Goal: Information Seeking & Learning: Learn about a topic

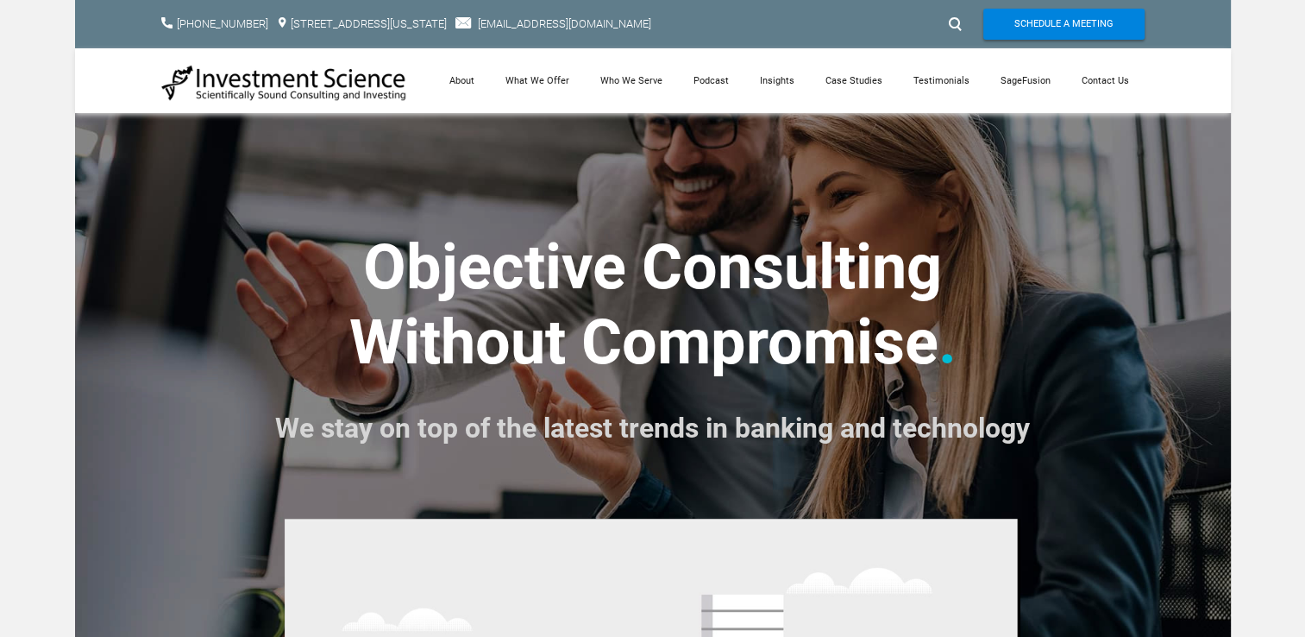
click at [952, 17] on div at bounding box center [953, 24] width 26 height 28
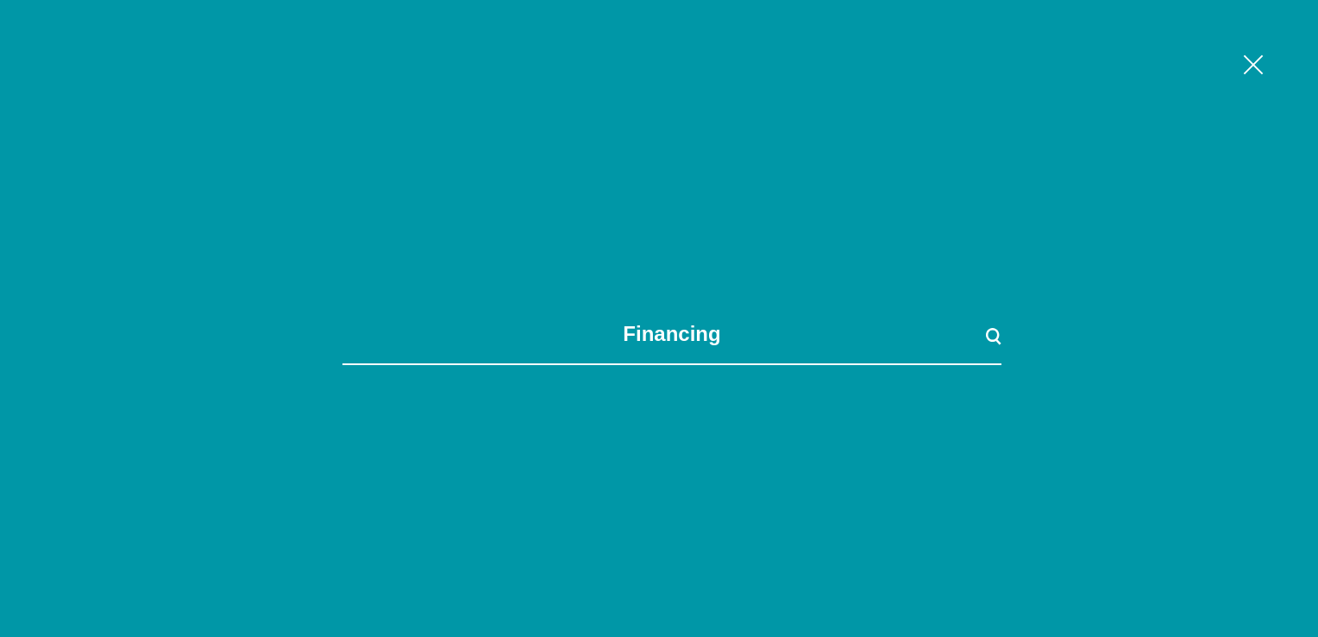
type input "financing"
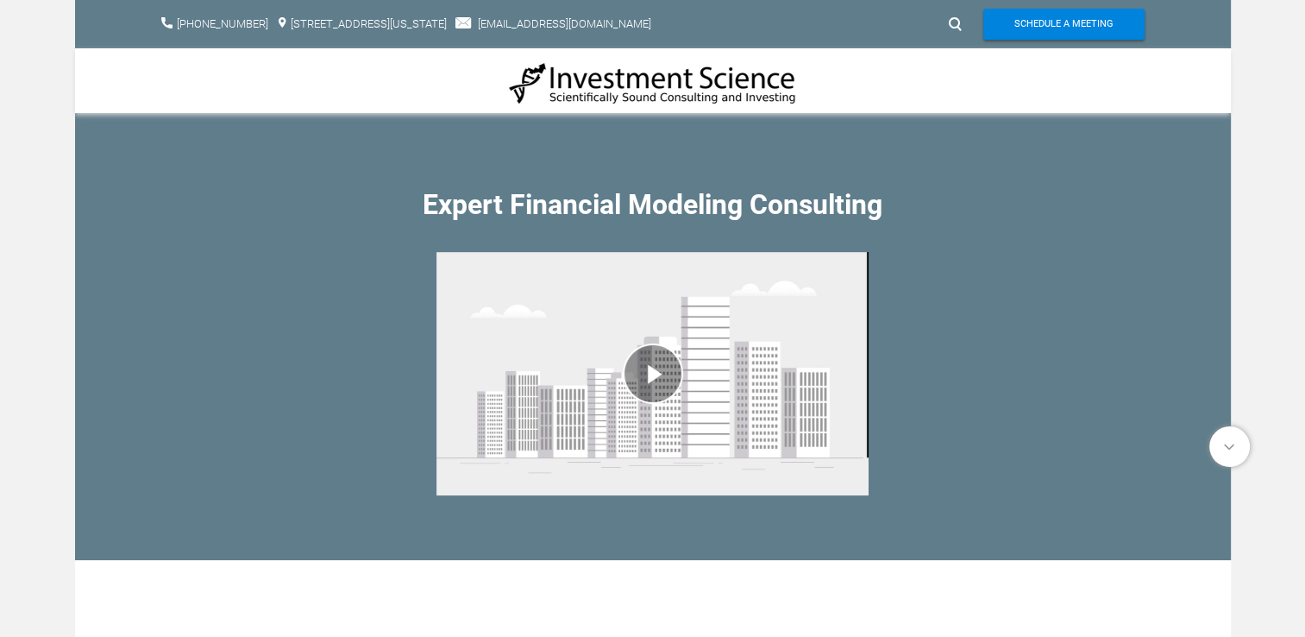
click at [656, 371] on div "play video" at bounding box center [652, 373] width 432 height 269
